Goal: Transaction & Acquisition: Download file/media

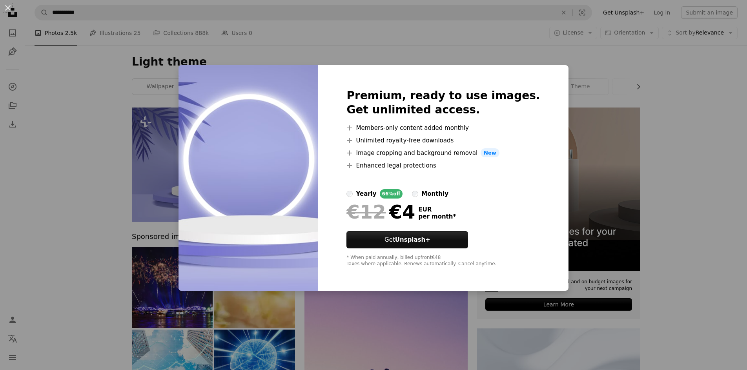
click at [133, 137] on div "An X shape Premium, ready to use images. Get unlimited access. A plus sign Memb…" at bounding box center [373, 185] width 747 height 370
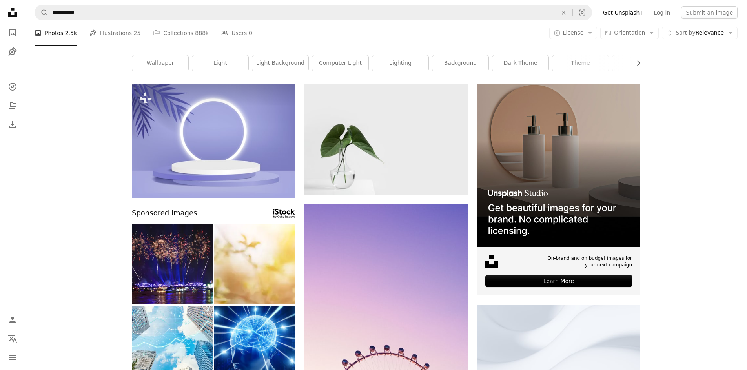
scroll to position [7, 0]
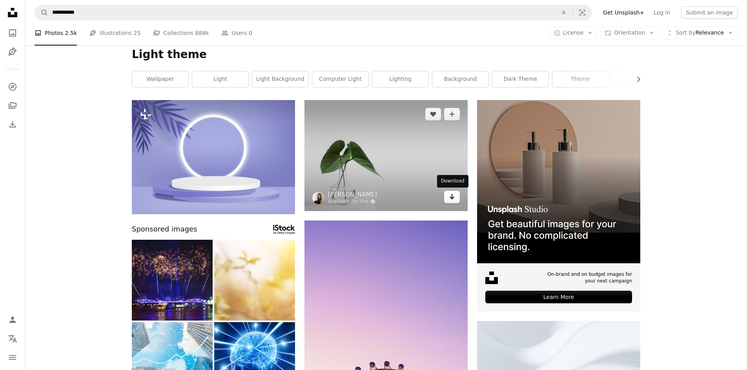
click at [456, 201] on link "Arrow pointing down" at bounding box center [452, 197] width 16 height 13
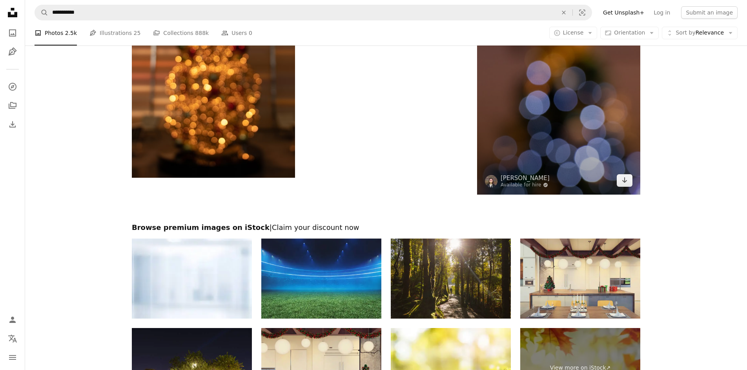
scroll to position [1422, 0]
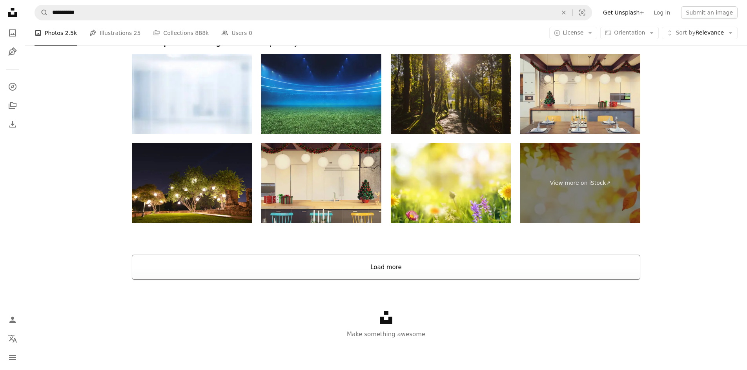
click at [445, 264] on button "Load more" at bounding box center [386, 267] width 509 height 25
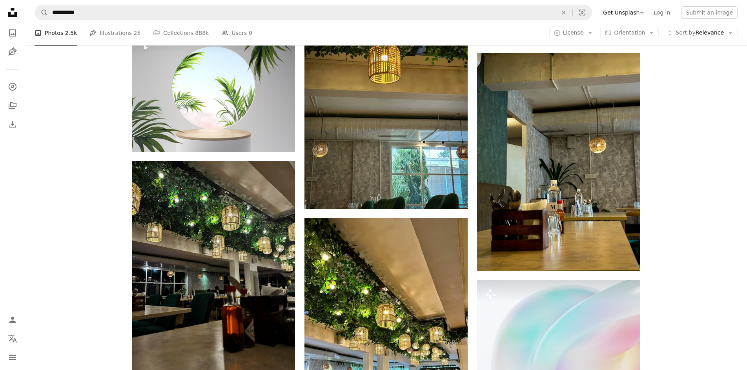
scroll to position [1709, 0]
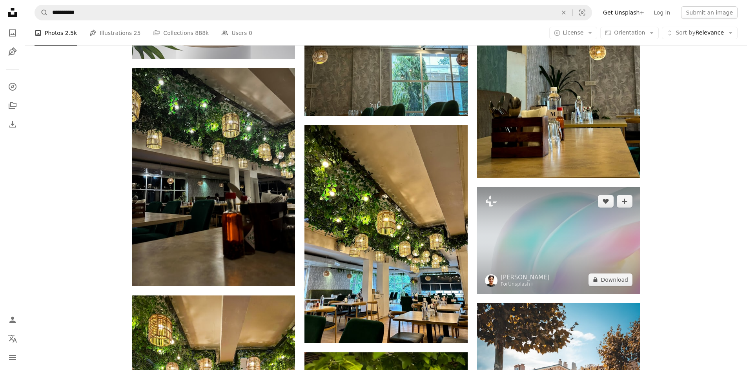
click at [492, 209] on img at bounding box center [558, 240] width 163 height 107
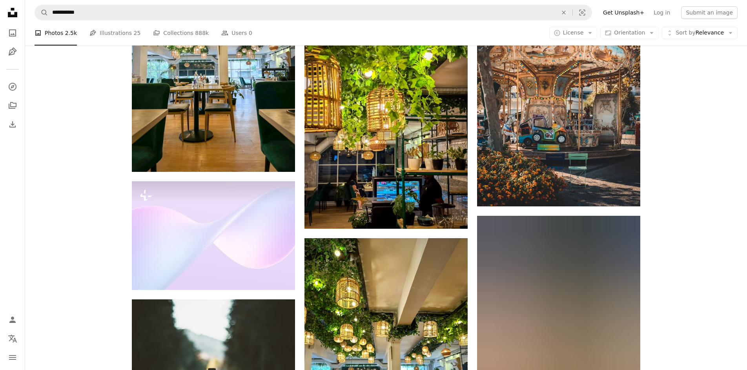
scroll to position [2103, 0]
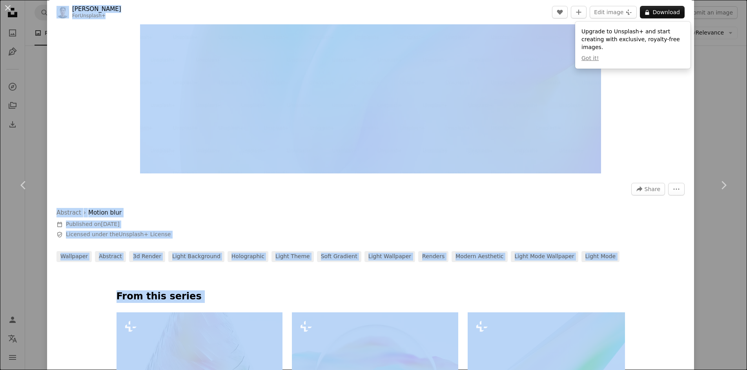
drag, startPoint x: 587, startPoint y: 87, endPoint x: 585, endPoint y: 131, distance: 44.4
click at [585, 131] on div "Ardian Pranomo For Unsplash+ A heart A plus sign Edit image Plus sign for Unspl…" at bounding box center [370, 53] width 647 height 418
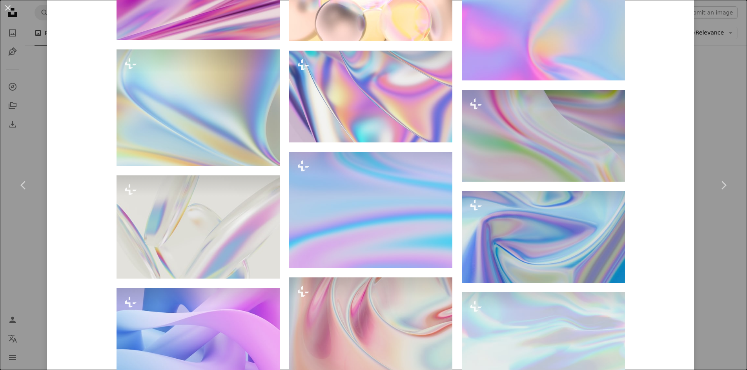
scroll to position [1008, 0]
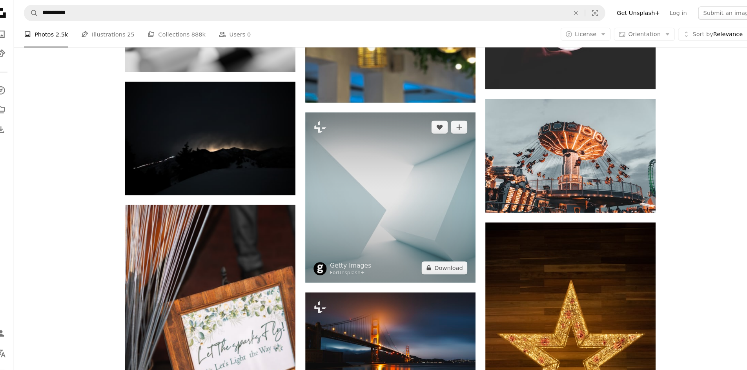
scroll to position [717, 0]
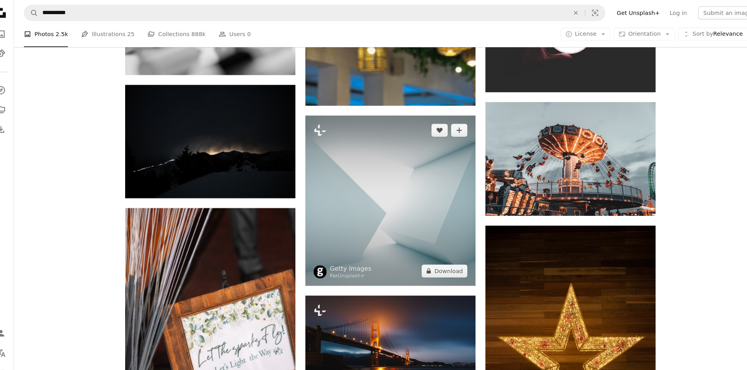
click at [407, 204] on img at bounding box center [386, 192] width 163 height 163
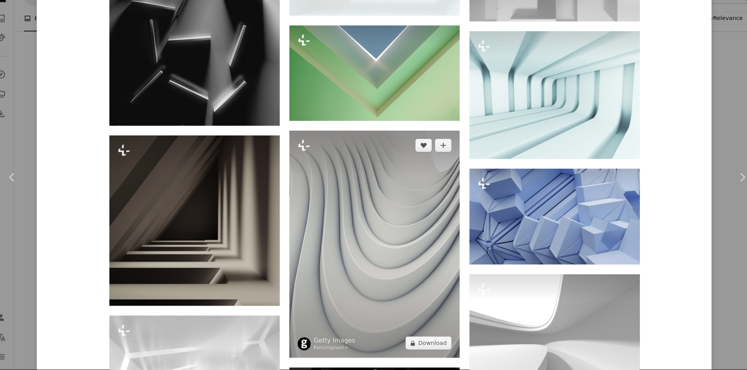
scroll to position [1685, 0]
